Goal: Book appointment/travel/reservation: Book appointment/travel/reservation

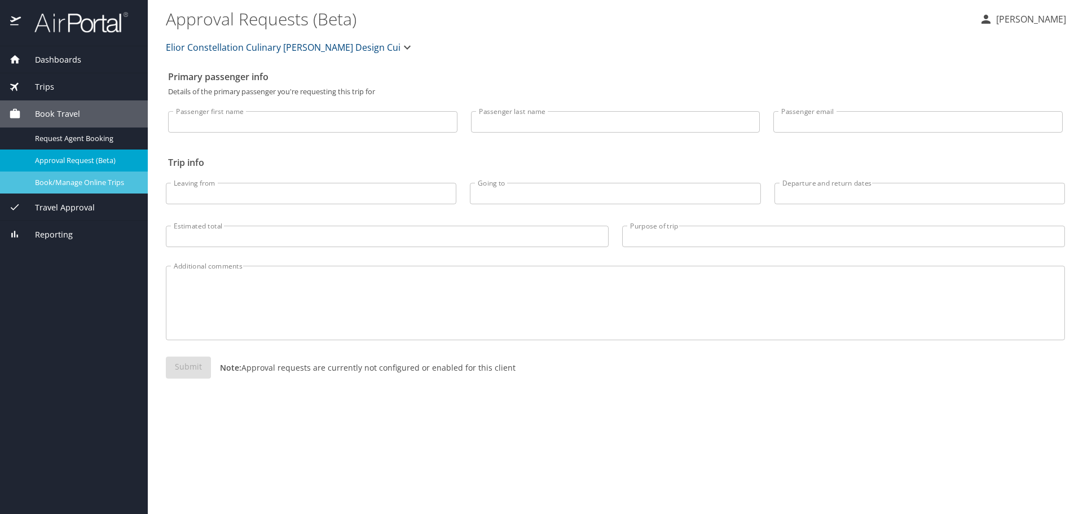
click at [94, 187] on span "Book/Manage Online Trips" at bounding box center [84, 182] width 99 height 11
